Goal: Browse casually

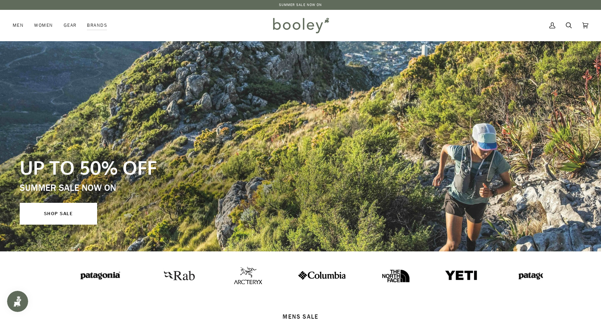
click at [503, 280] on img at bounding box center [527, 275] width 49 height 13
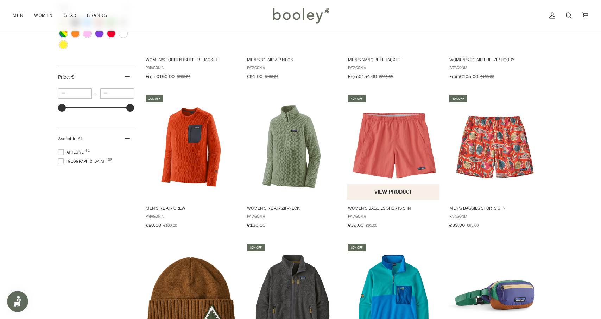
scroll to position [673, 0]
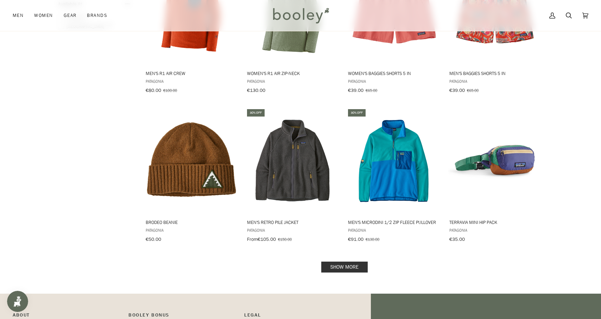
click at [348, 266] on link "Show more" at bounding box center [344, 266] width 46 height 11
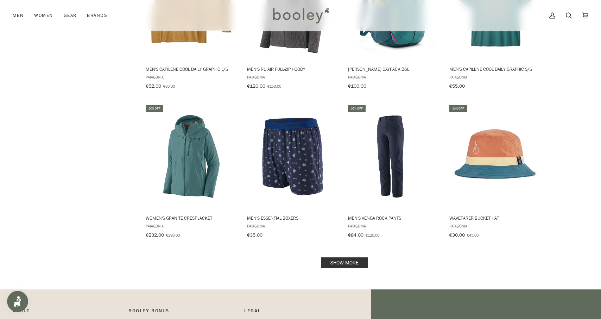
scroll to position [1443, 0]
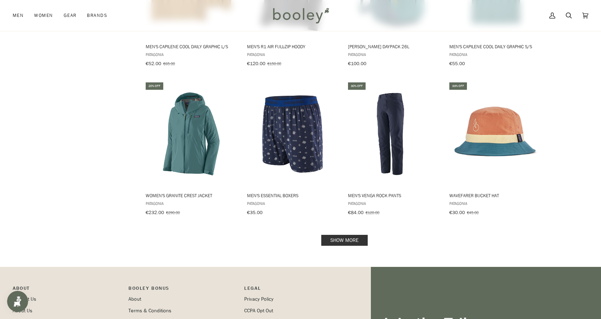
click at [351, 235] on link "Show more" at bounding box center [344, 240] width 46 height 11
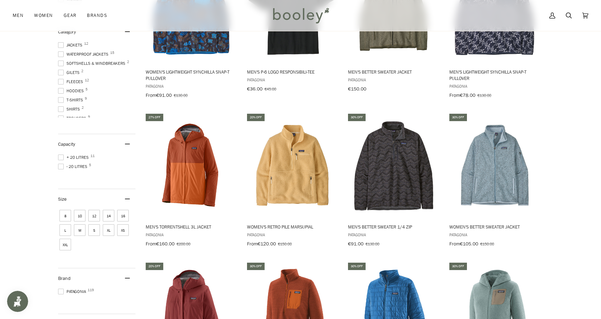
scroll to position [221, 0]
